Goal: Information Seeking & Learning: Learn about a topic

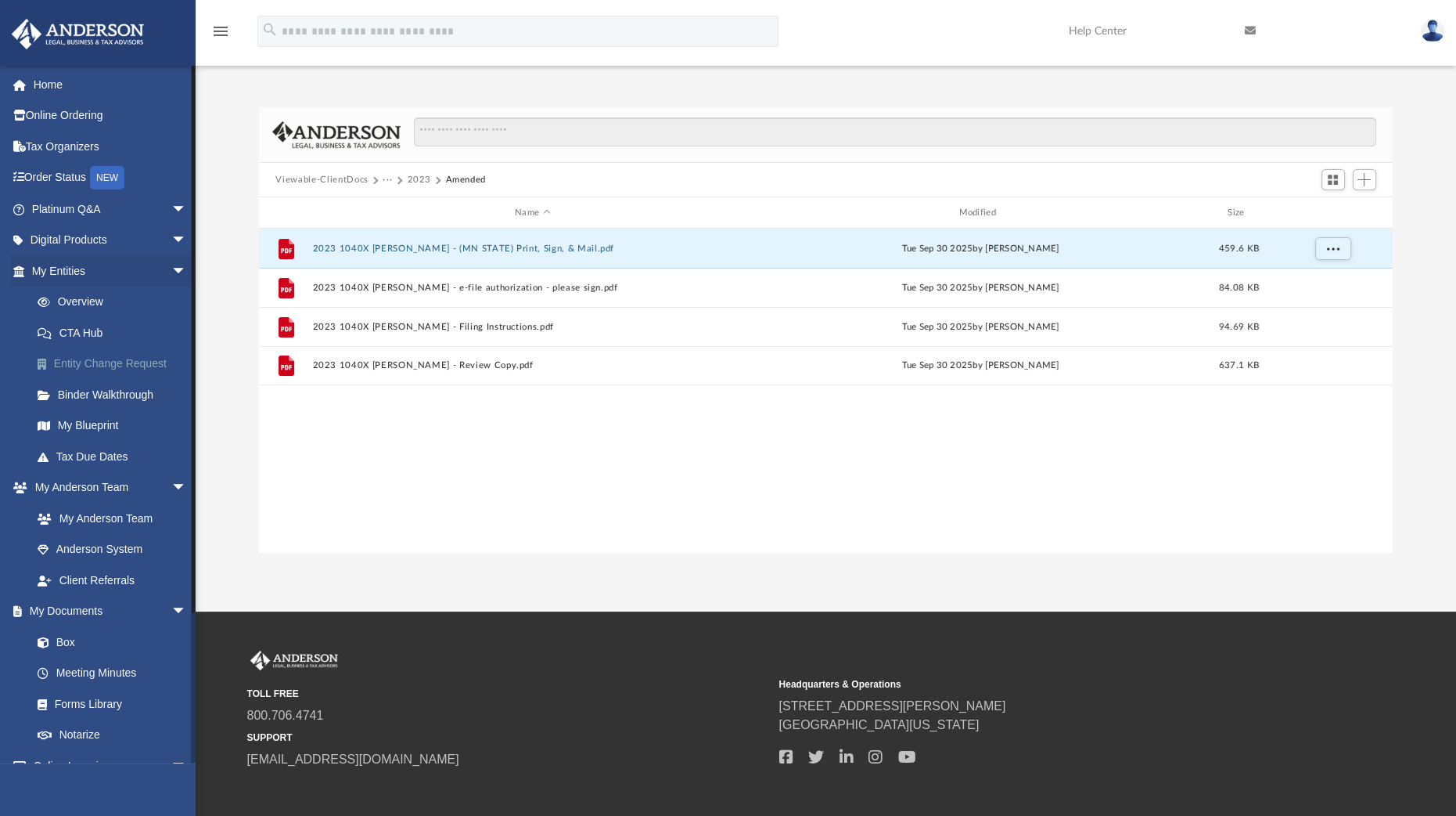
scroll to position [340, 1119]
click at [74, 205] on link "Platinum Q&A arrow_drop_down" at bounding box center [111, 208] width 200 height 31
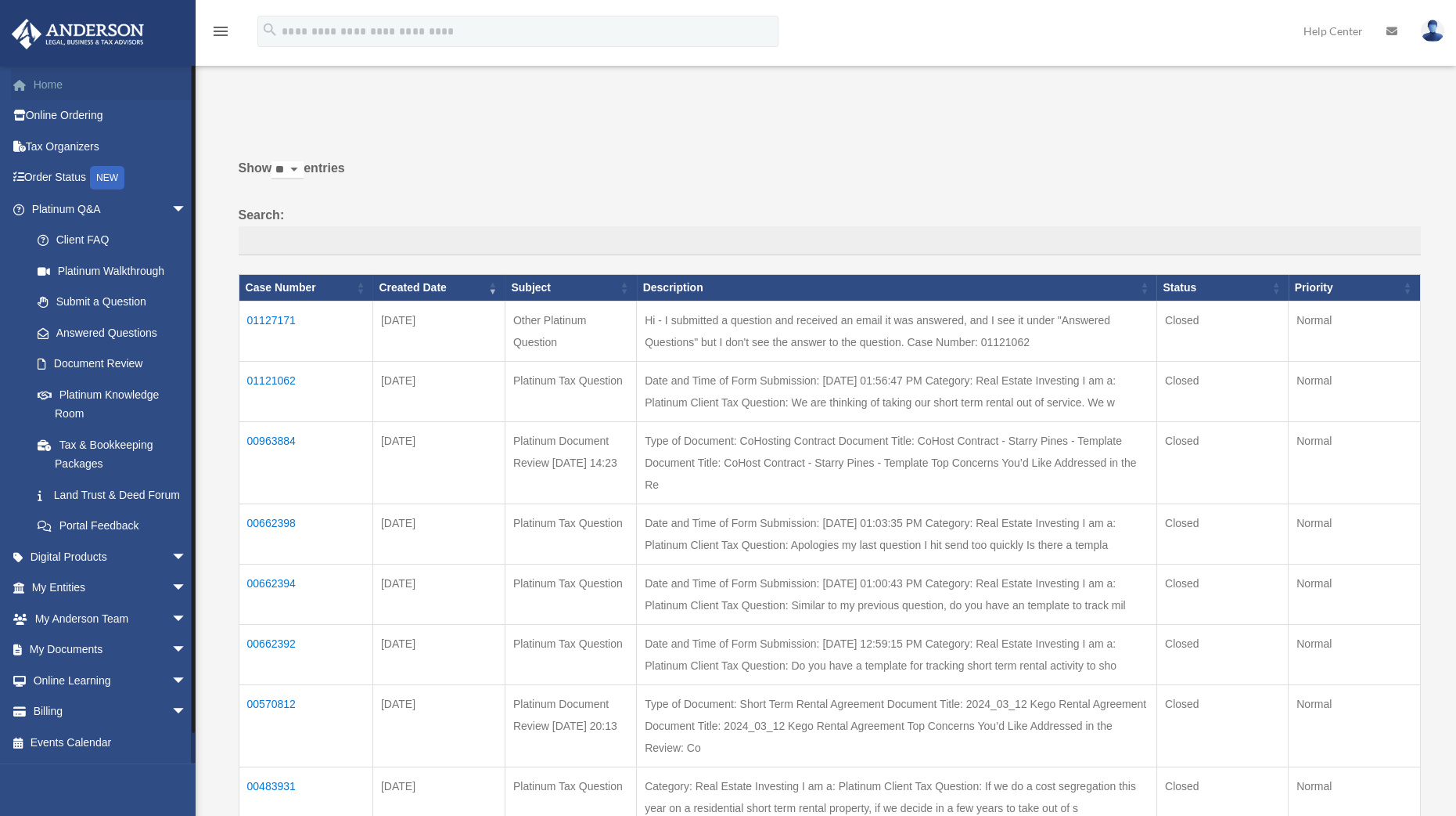
click at [50, 86] on link "Home" at bounding box center [111, 84] width 200 height 31
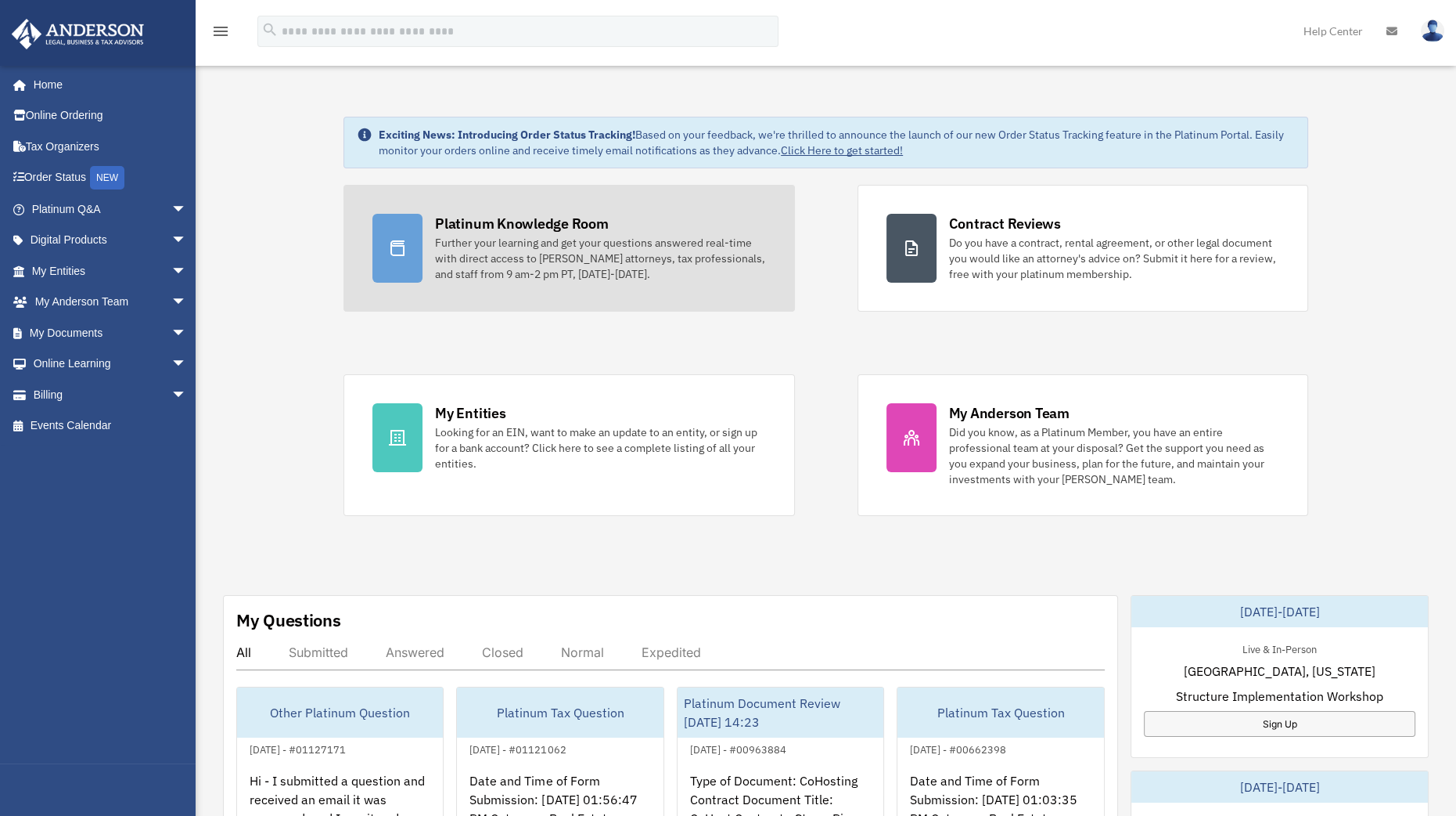
click at [474, 253] on div "Further your learning and get your questions answered real-time with direct acc…" at bounding box center [600, 258] width 331 height 47
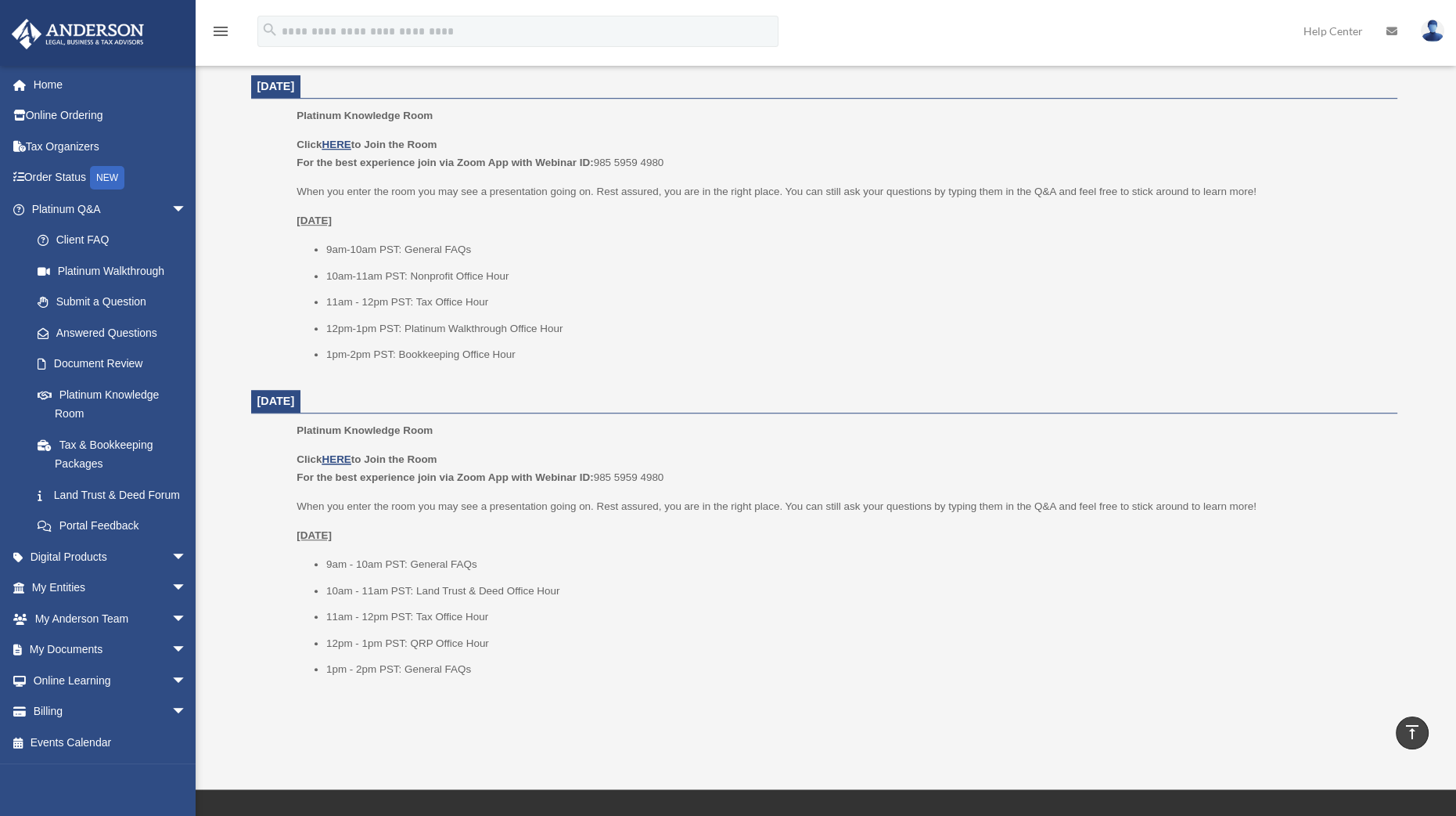
scroll to position [1578, 0]
